Goal: Check status: Check status

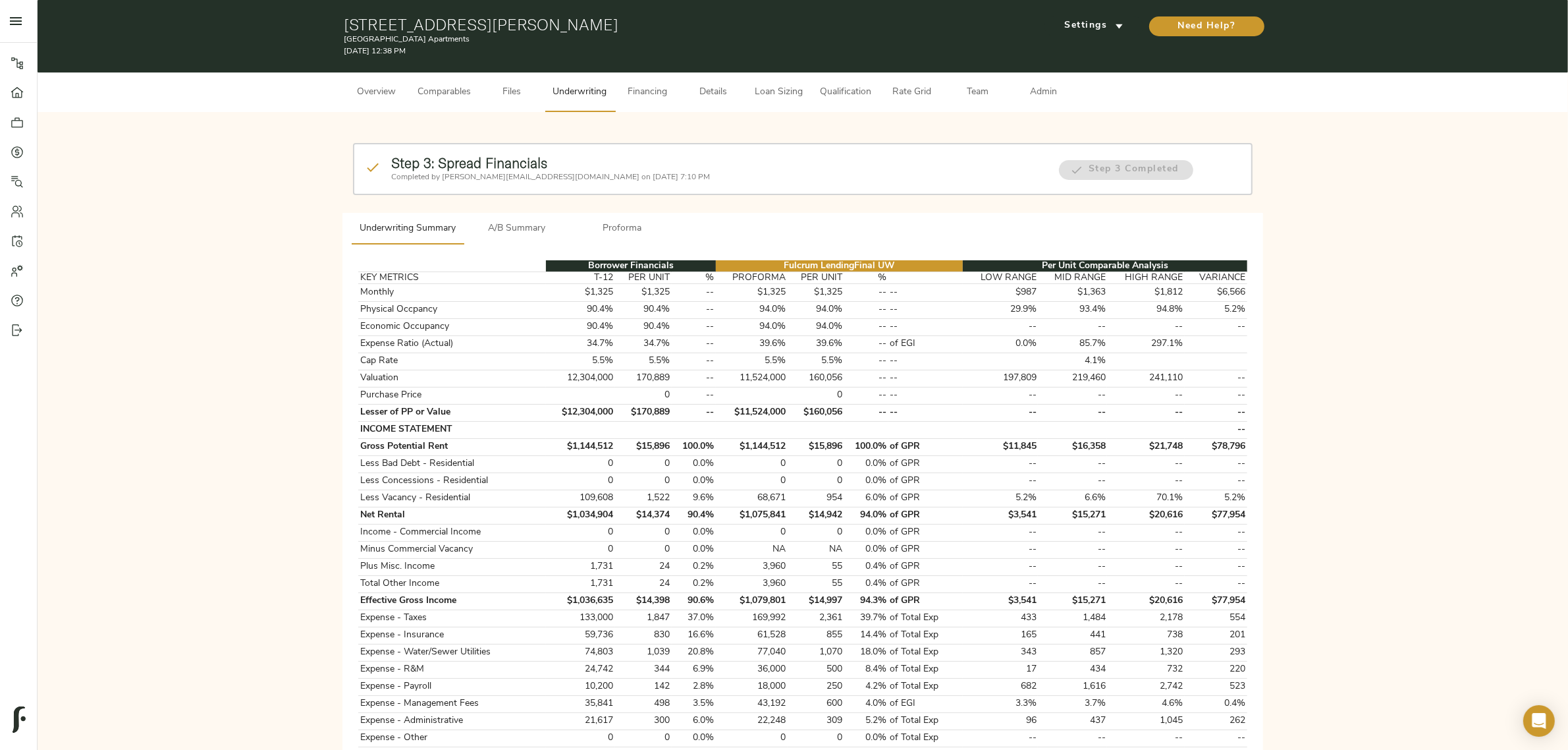
click at [245, 168] on div "Step 3: Spread Financials Completed by [PERSON_NAME][EMAIL_ADDRESS][DOMAIN_NAME…" at bounding box center [803, 662] width 1509 height 1079
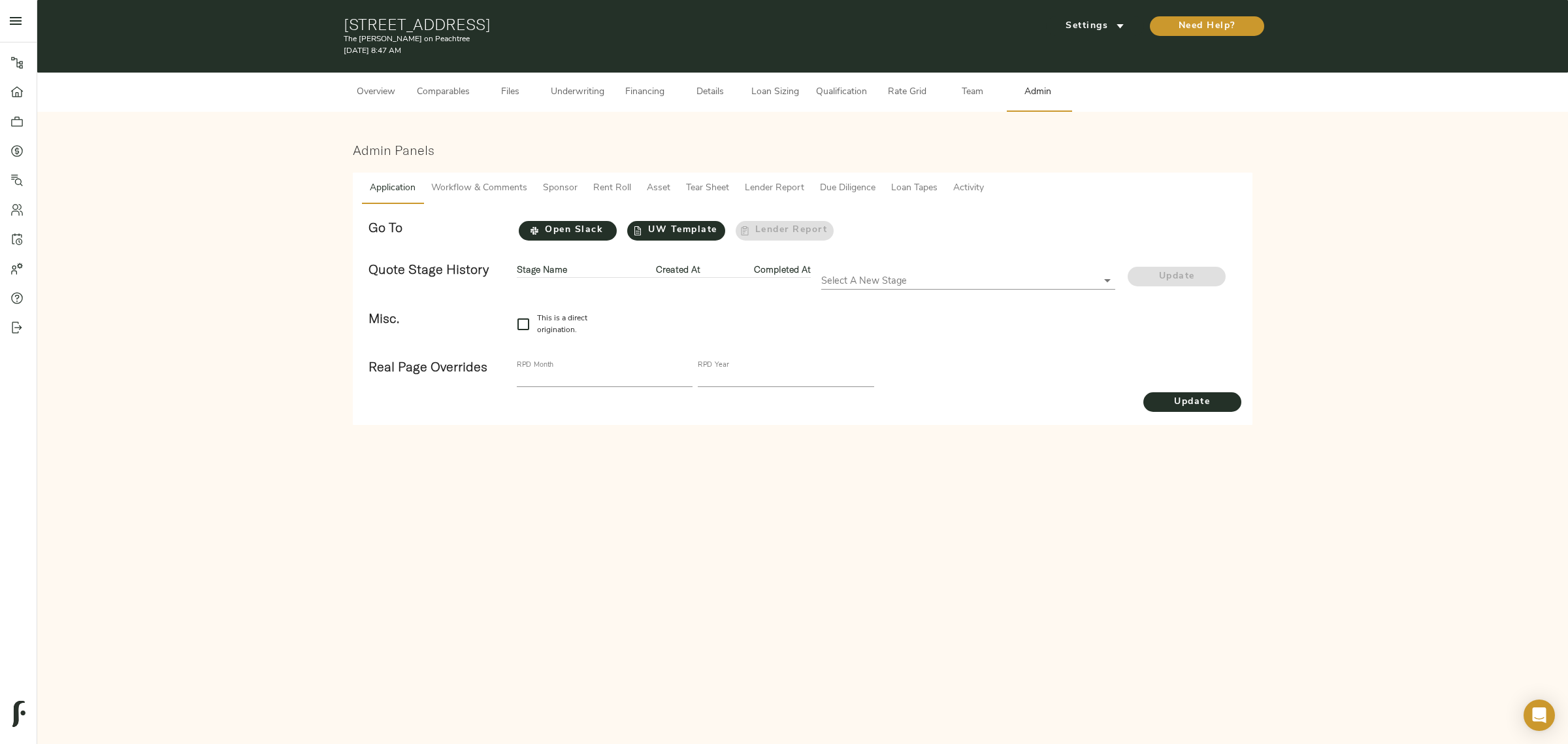
click at [483, 123] on div "Admin Panels Application Workflow & Comments Sponsor Rent Roll Asset Tear Sheet…" at bounding box center [802, 283] width 1510 height 323
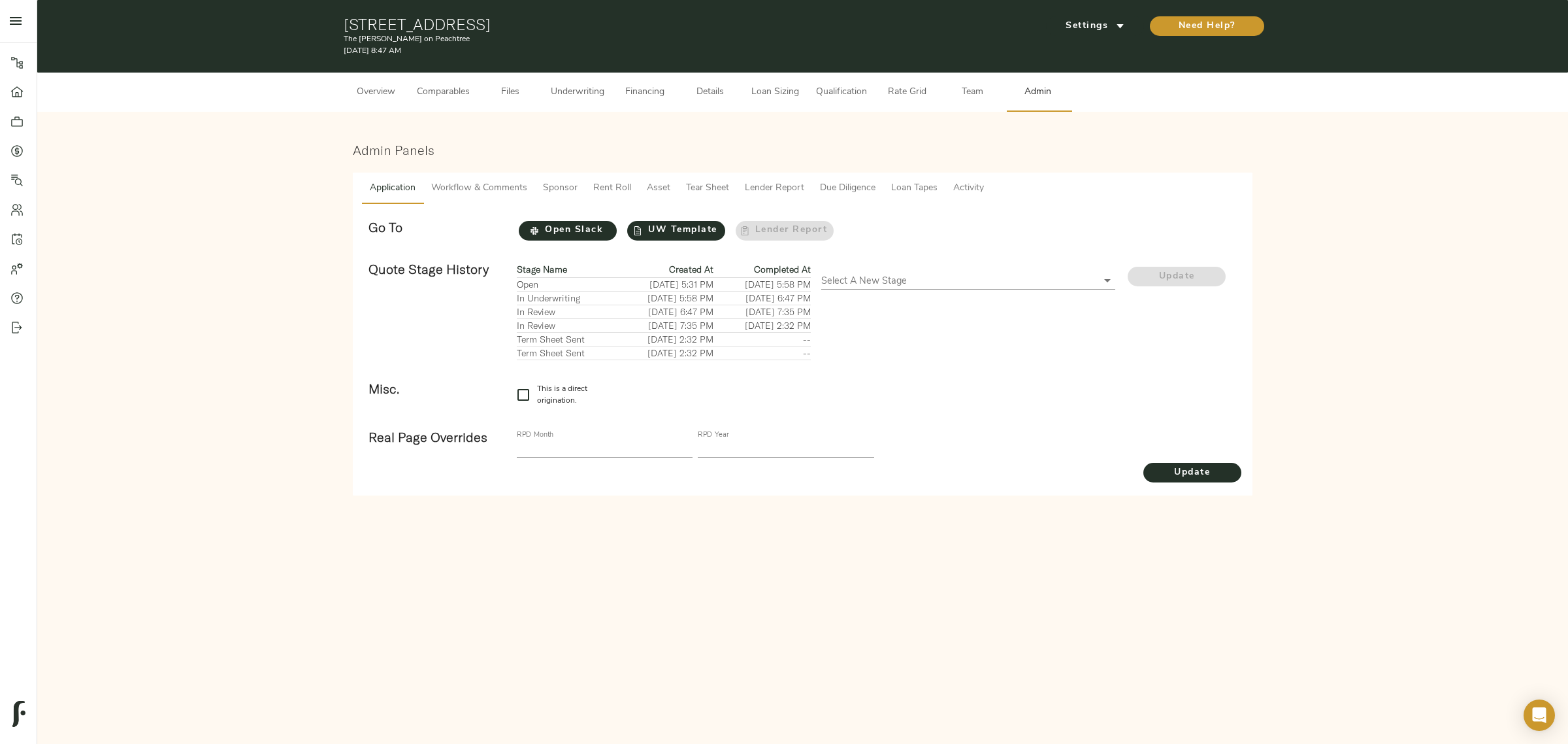
click at [367, 98] on span "Overview" at bounding box center [376, 93] width 50 height 16
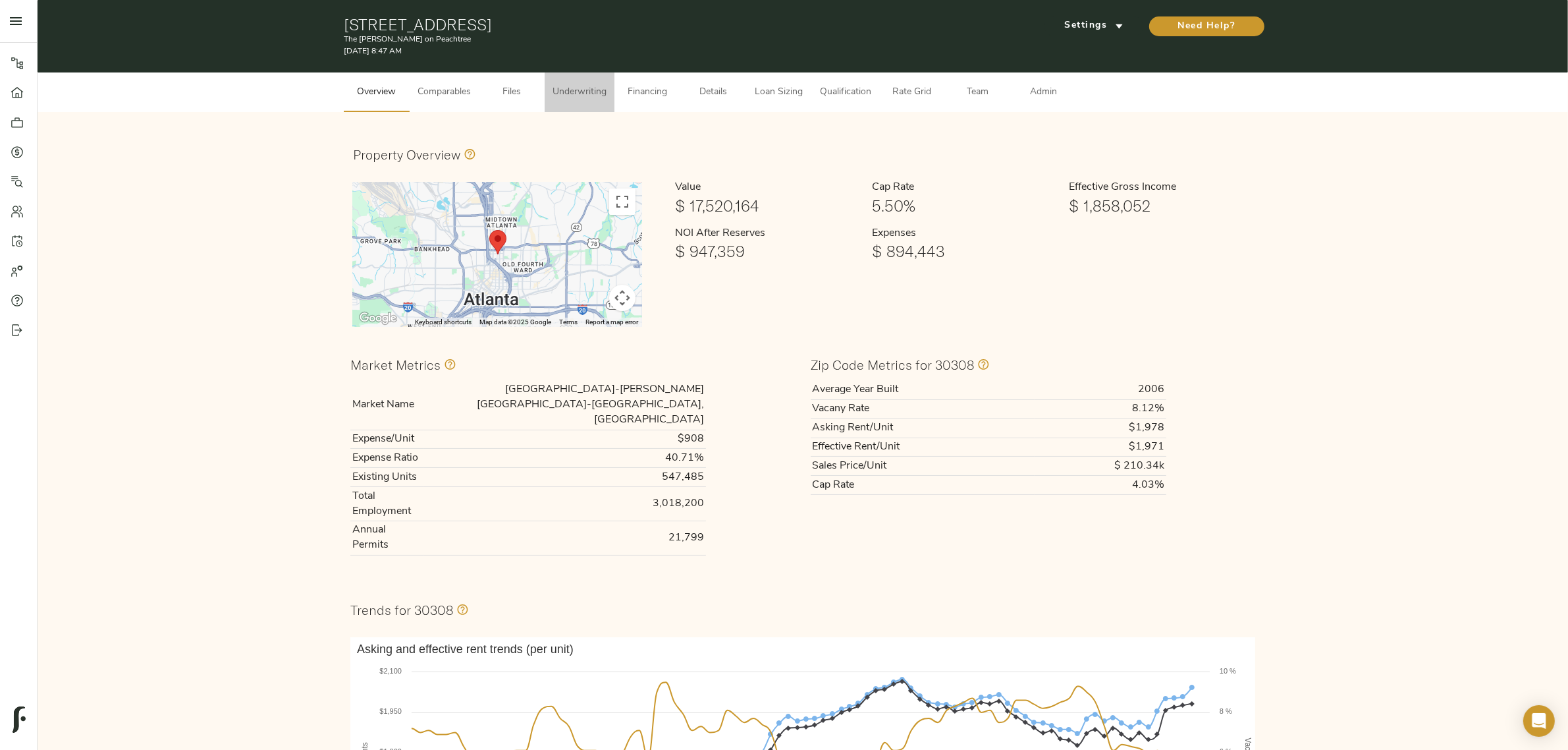
click at [561, 87] on span "Underwriting" at bounding box center [579, 93] width 54 height 16
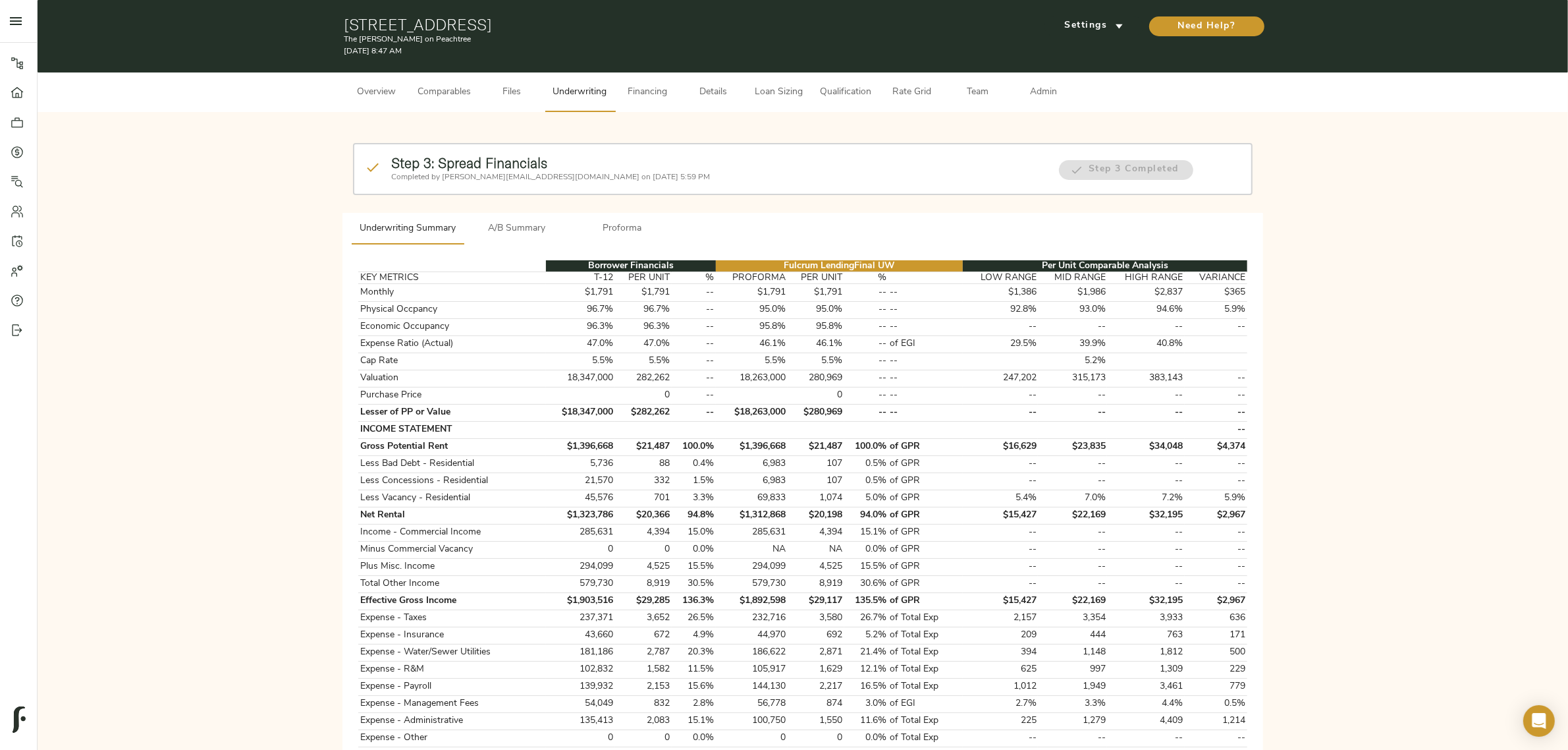
click at [713, 87] on span "Details" at bounding box center [713, 93] width 50 height 16
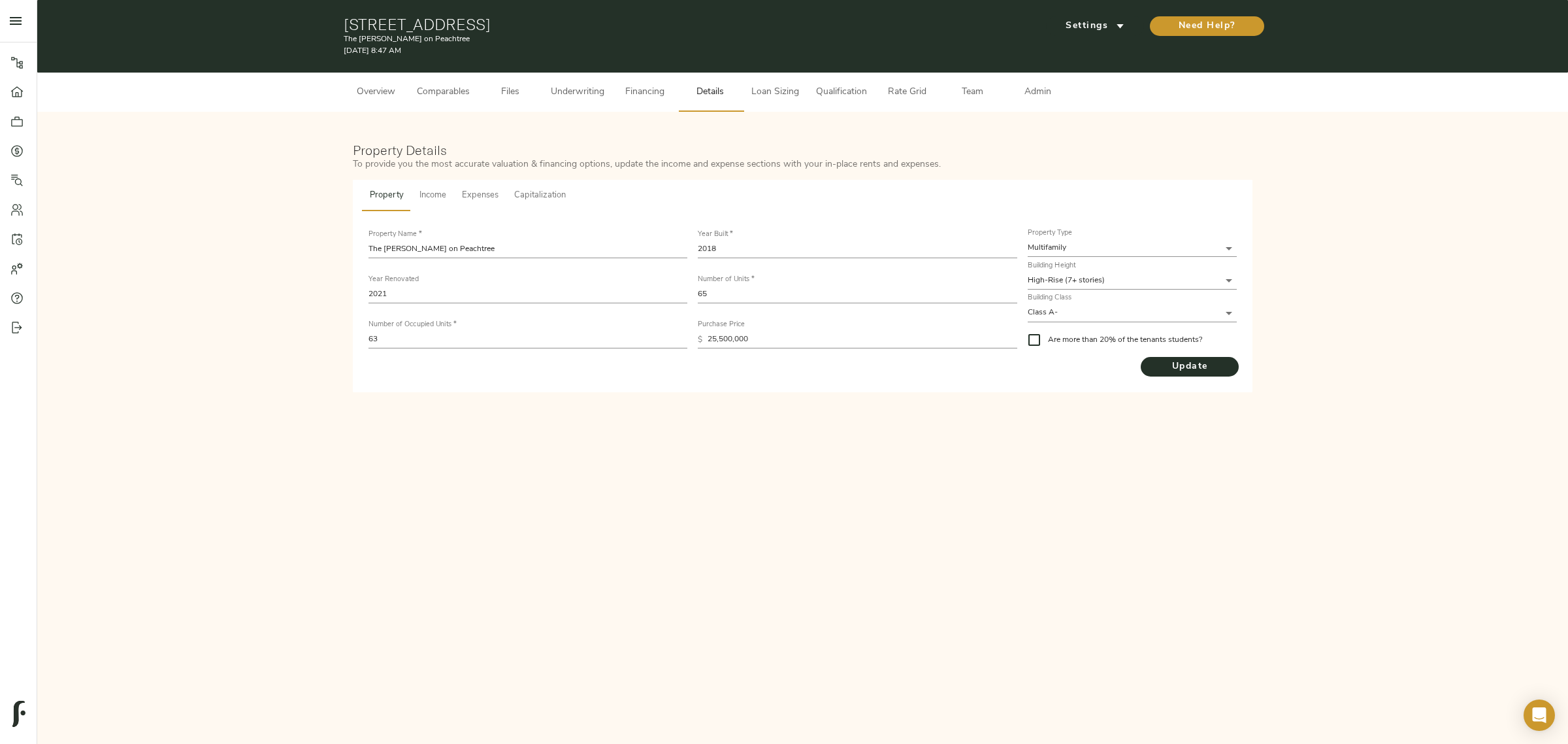
click at [422, 91] on span "Comparables" at bounding box center [443, 93] width 53 height 16
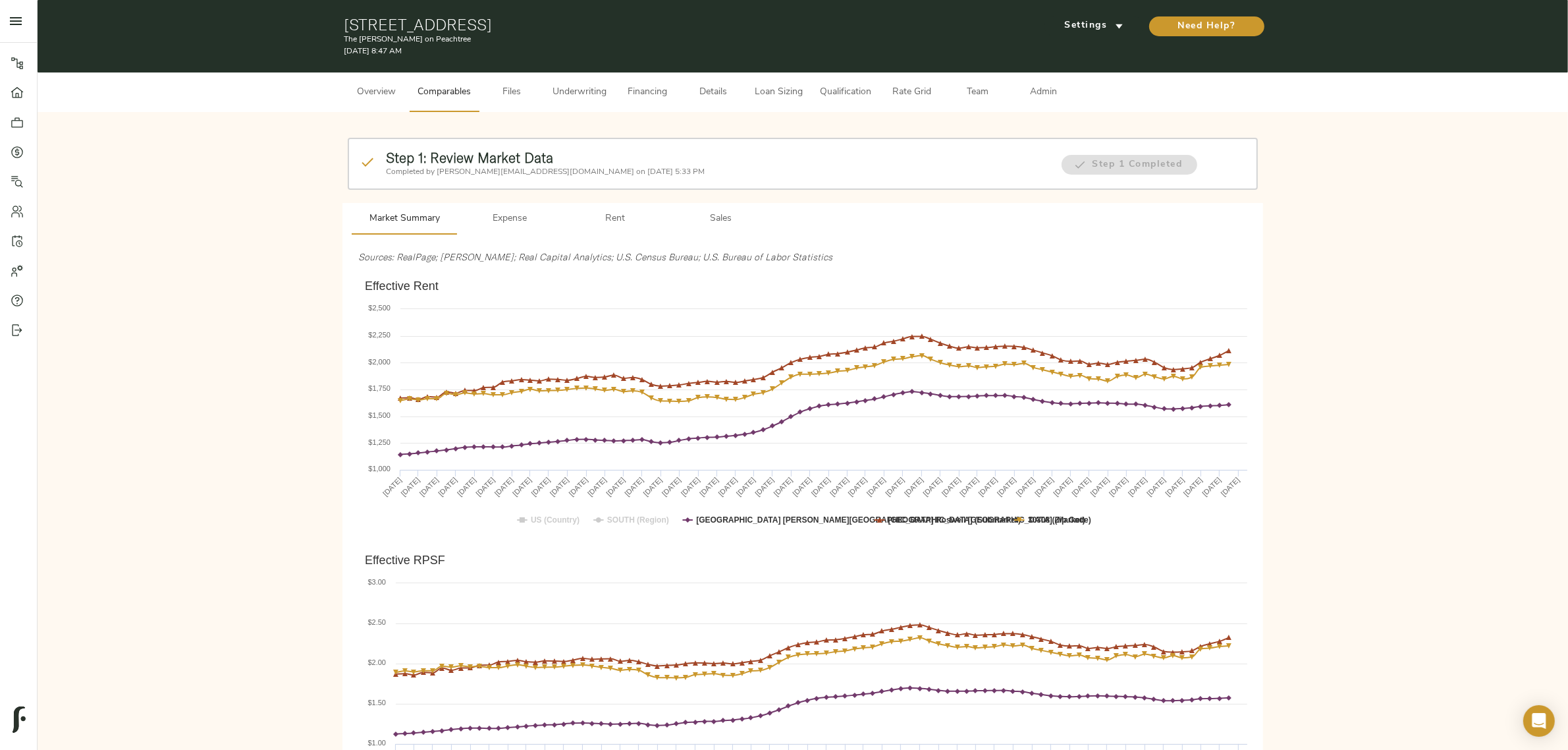
click at [701, 218] on span "Sales" at bounding box center [720, 219] width 90 height 16
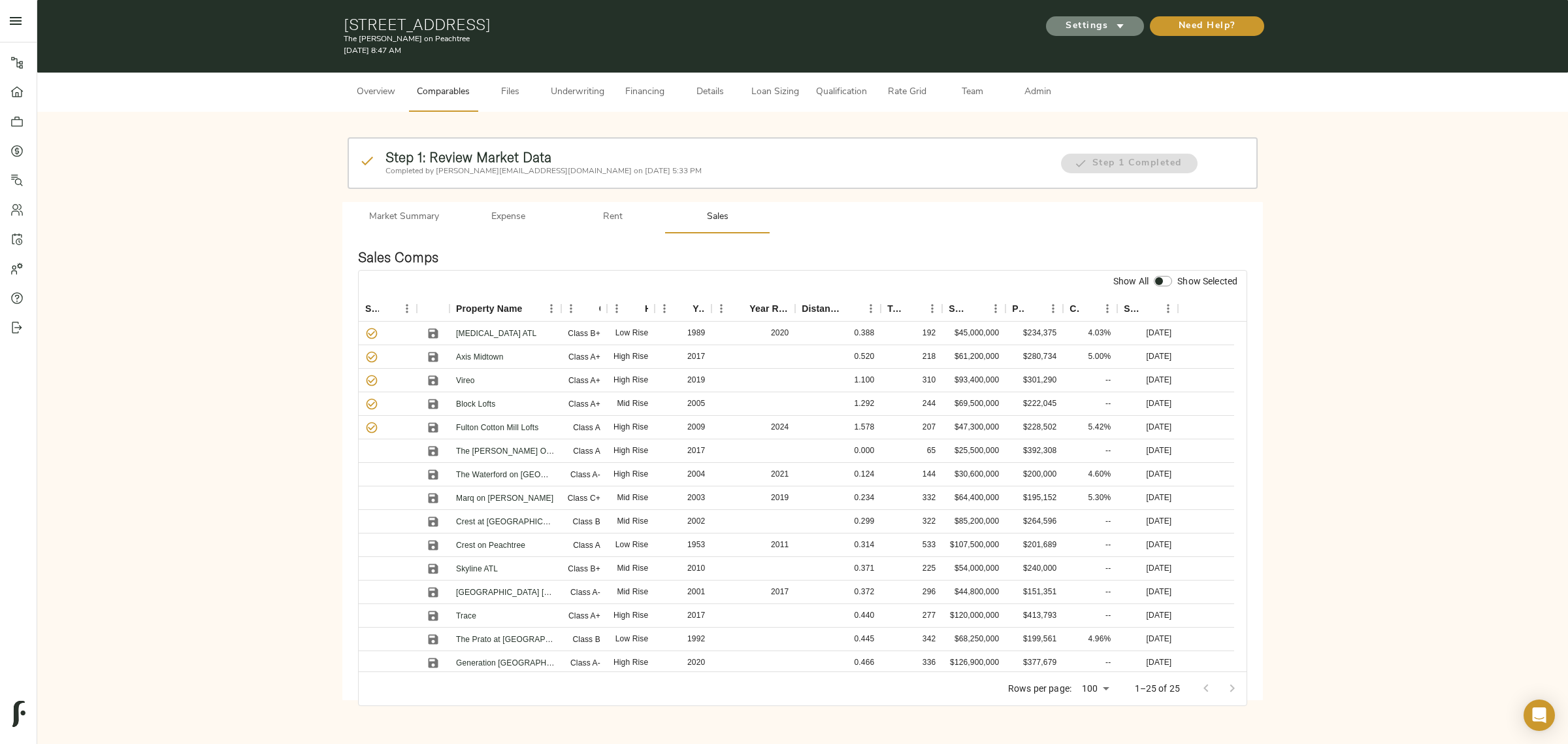
click at [1105, 25] on span "Settings" at bounding box center [1095, 26] width 72 height 16
click at [1099, 47] on li "Underwriting Template" at bounding box center [1094, 54] width 126 height 25
click at [524, 252] on div at bounding box center [784, 372] width 1568 height 744
click at [373, 103] on button "Overview" at bounding box center [376, 92] width 65 height 39
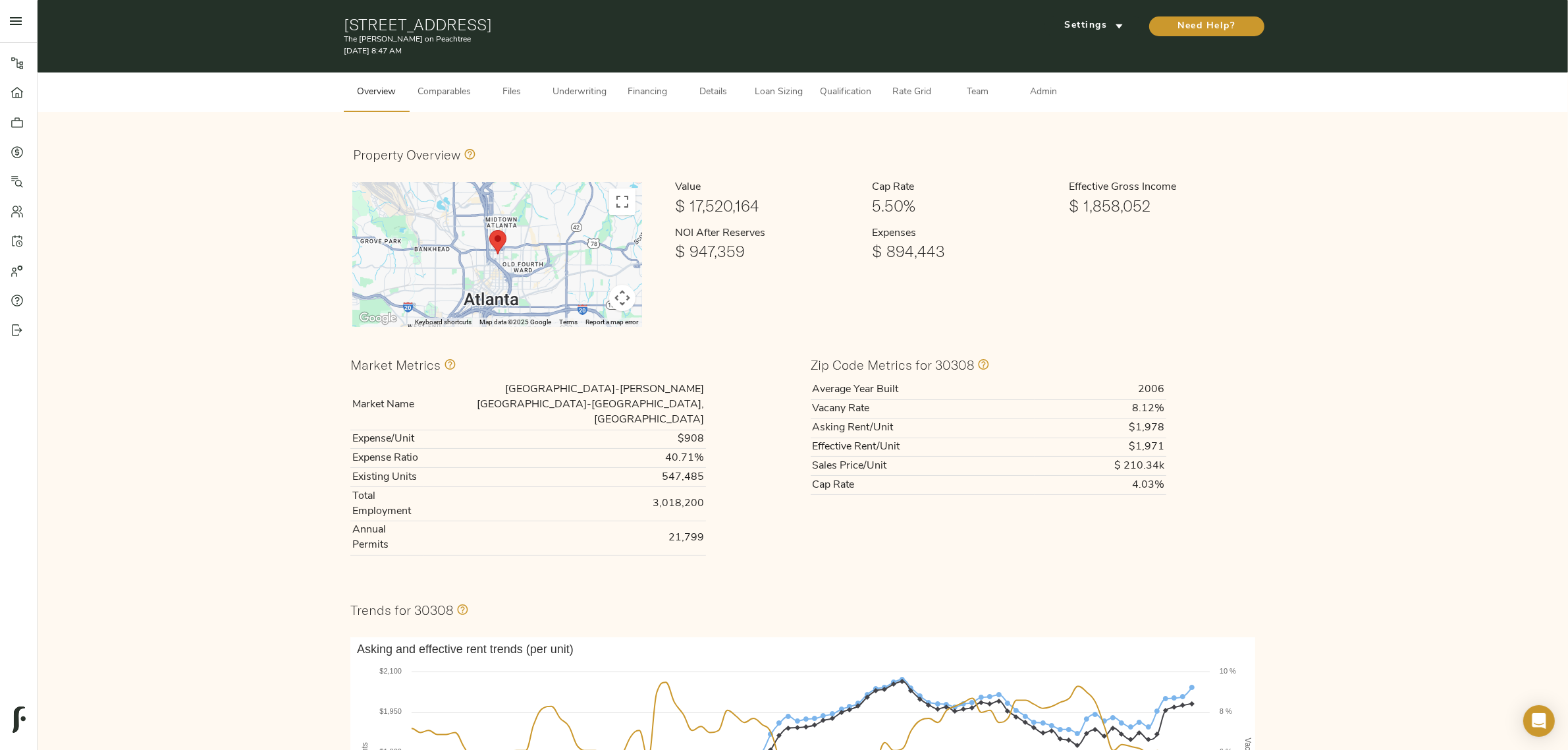
click at [601, 143] on div "Property Overview" at bounding box center [803, 154] width 900 height 23
click at [260, 188] on div "Property Overview ← Move left → Move right ↑ Move up ↓ Move down + Zoom in - Zo…" at bounding box center [803, 660] width 1499 height 1065
click at [584, 89] on span "Underwriting" at bounding box center [579, 93] width 54 height 16
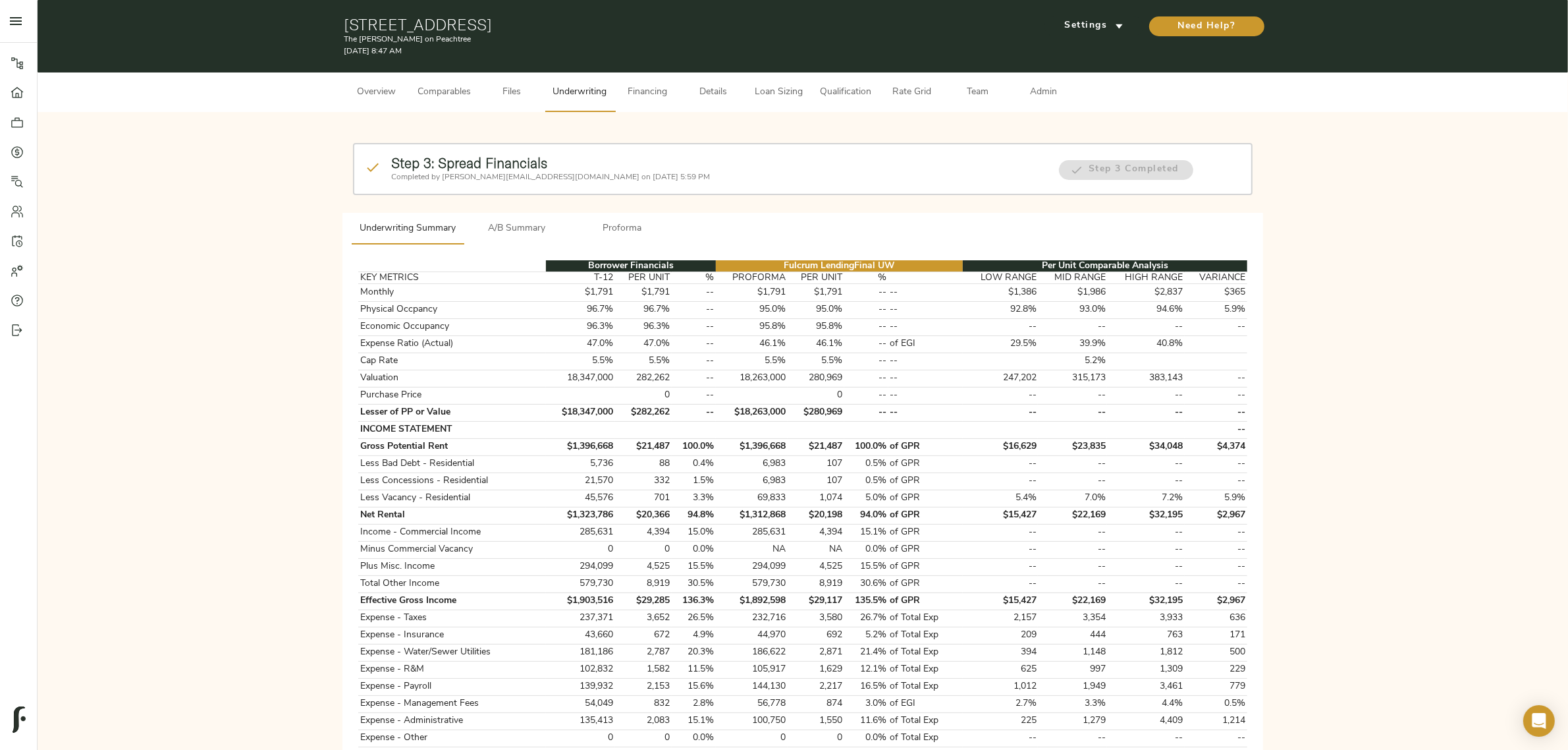
click at [527, 196] on div "Step 3: Spread Financials Completed by [PERSON_NAME][EMAIL_ADDRESS][DOMAIN_NAME…" at bounding box center [802, 178] width 910 height 80
click at [581, 94] on span "Underwriting" at bounding box center [579, 93] width 54 height 16
click at [524, 229] on span "A/B Summary" at bounding box center [516, 229] width 90 height 16
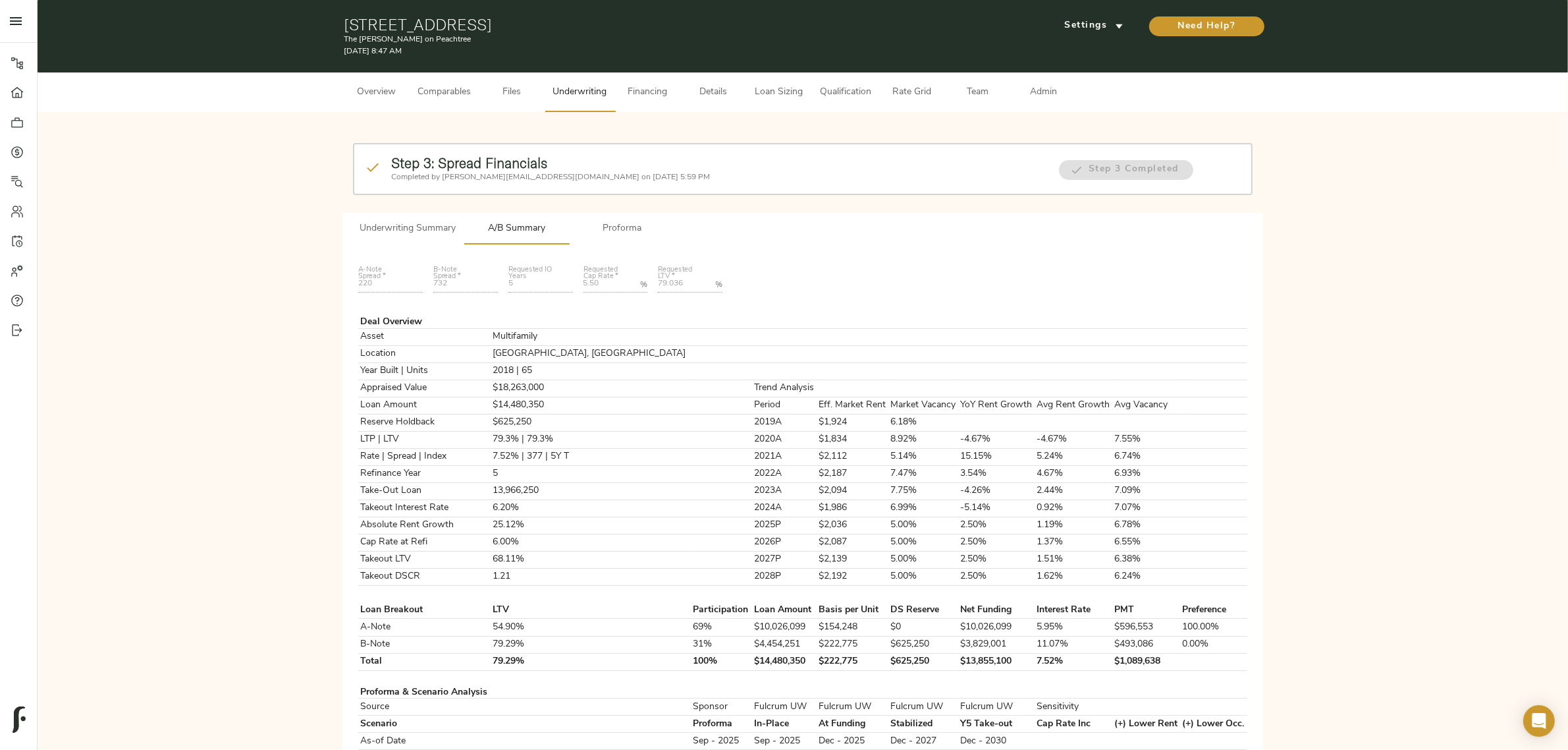
click at [650, 225] on span "Proforma" at bounding box center [621, 229] width 90 height 16
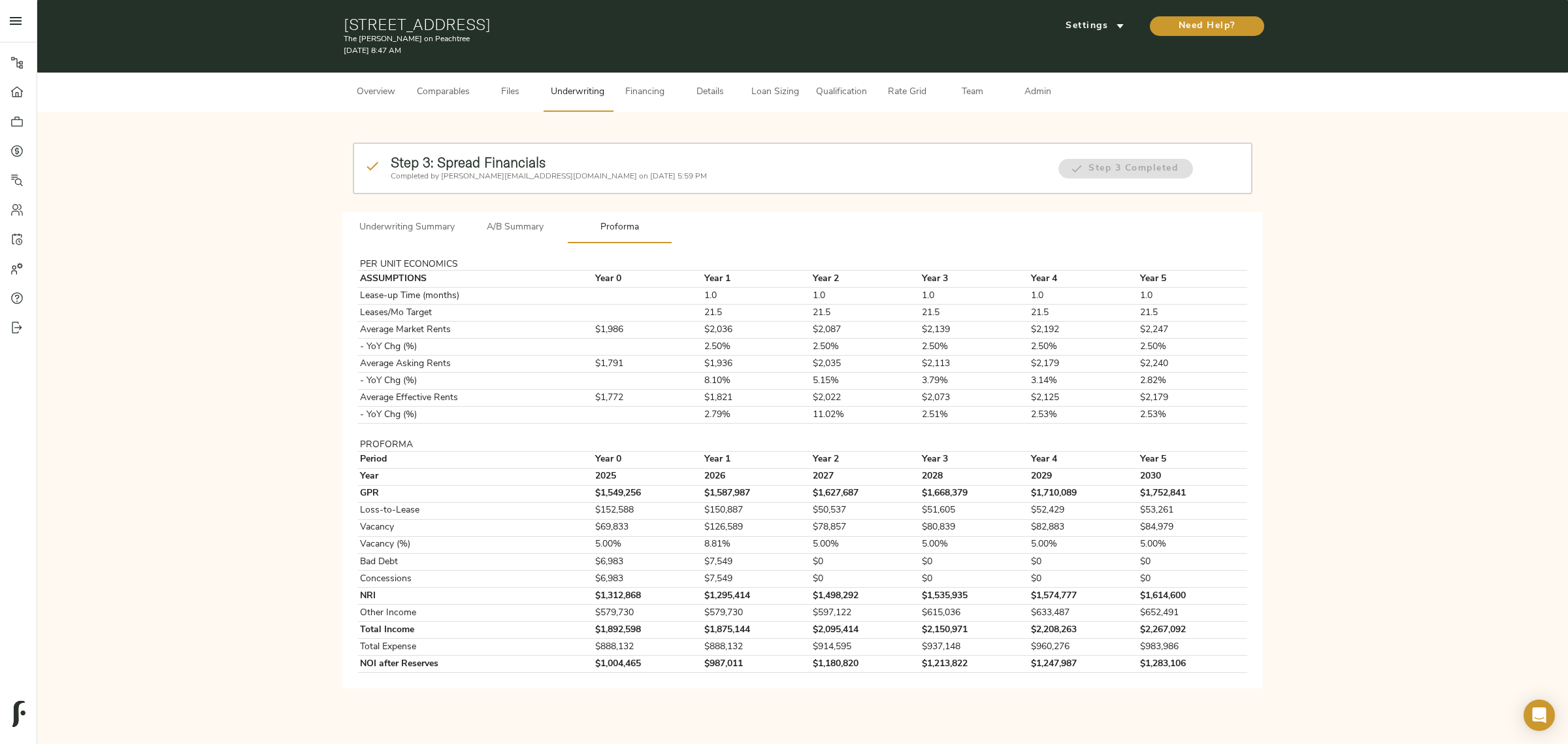
click at [337, 251] on div "Step 3: Spread Financials Completed by [PERSON_NAME][EMAIL_ADDRESS][DOMAIN_NAME…" at bounding box center [802, 409] width 1510 height 576
